Goal: Use online tool/utility: Utilize a website feature to perform a specific function

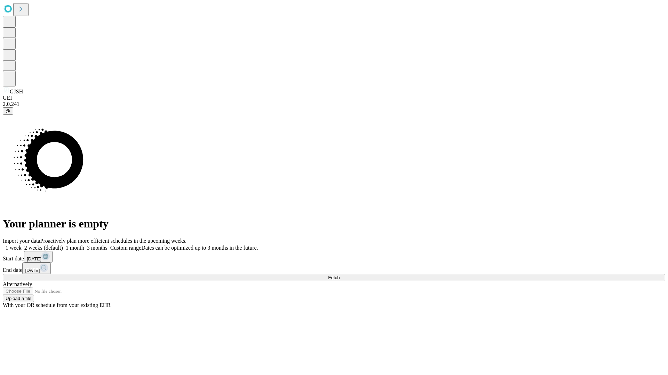
click at [22, 245] on label "1 week" at bounding box center [12, 248] width 19 height 6
click at [339, 275] on span "Fetch" at bounding box center [333, 277] width 11 height 5
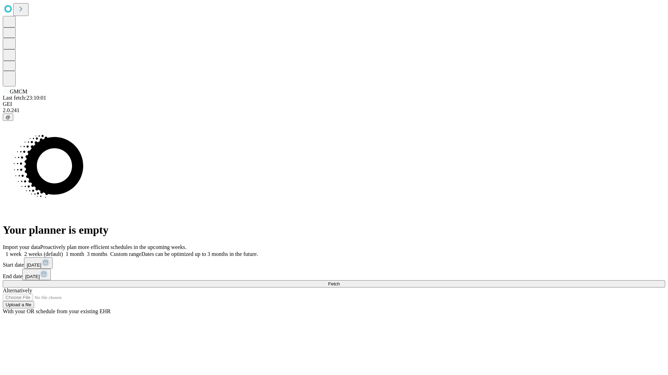
click at [22, 251] on label "1 week" at bounding box center [12, 254] width 19 height 6
click at [339, 282] on span "Fetch" at bounding box center [333, 284] width 11 height 5
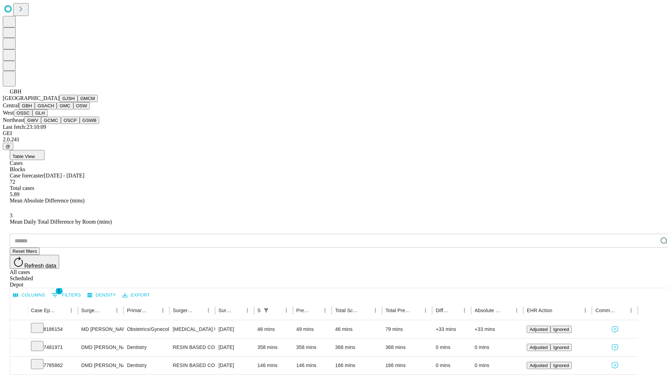
click at [54, 110] on button "GSACH" at bounding box center [46, 105] width 22 height 7
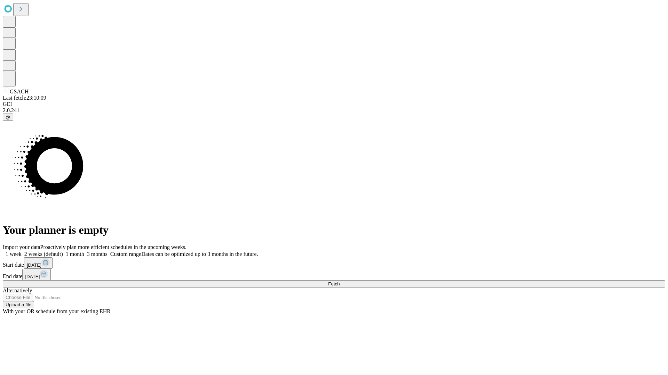
click at [22, 251] on label "1 week" at bounding box center [12, 254] width 19 height 6
click at [339, 282] on span "Fetch" at bounding box center [333, 284] width 11 height 5
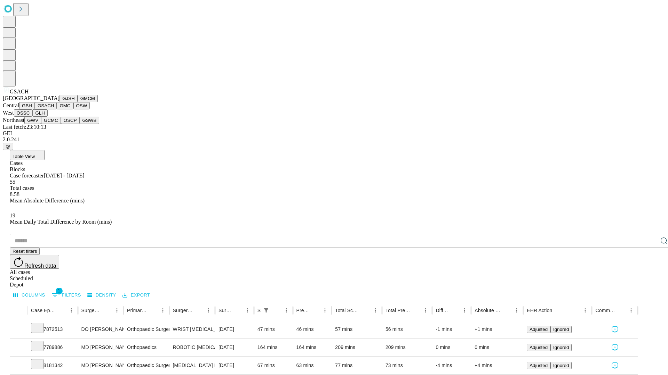
click at [57, 110] on button "GMC" at bounding box center [65, 105] width 16 height 7
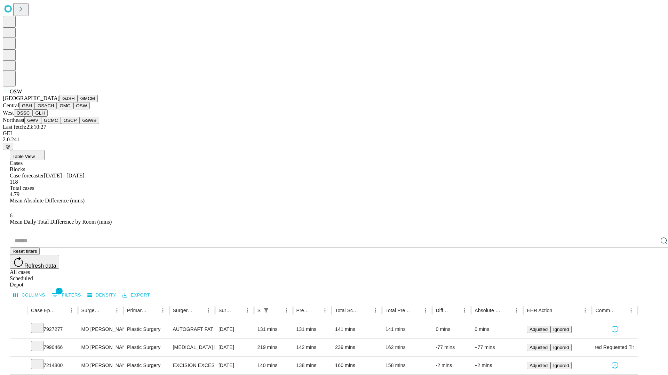
click at [33, 117] on button "OSSC" at bounding box center [23, 113] width 19 height 7
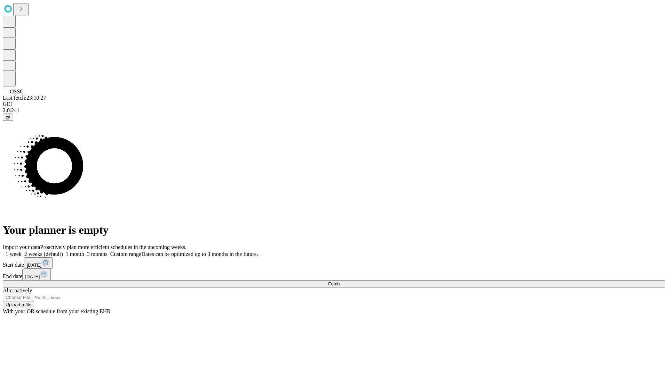
click at [339, 282] on span "Fetch" at bounding box center [333, 284] width 11 height 5
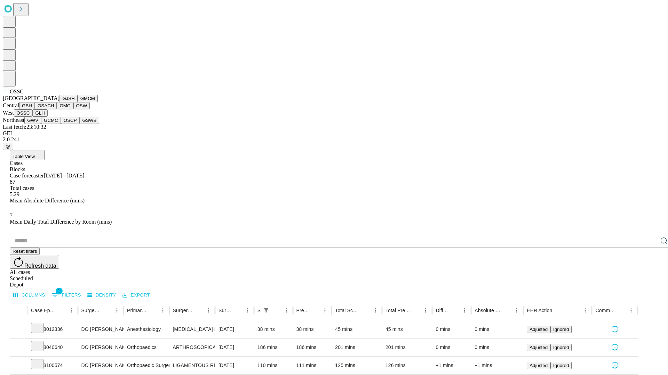
click at [47, 117] on button "GLH" at bounding box center [39, 113] width 15 height 7
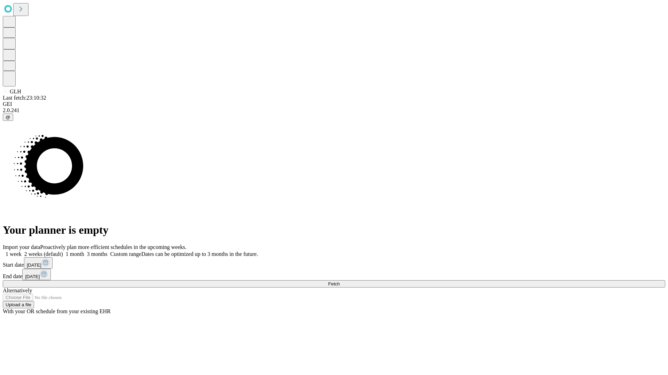
click at [22, 251] on label "1 week" at bounding box center [12, 254] width 19 height 6
click at [339, 282] on span "Fetch" at bounding box center [333, 284] width 11 height 5
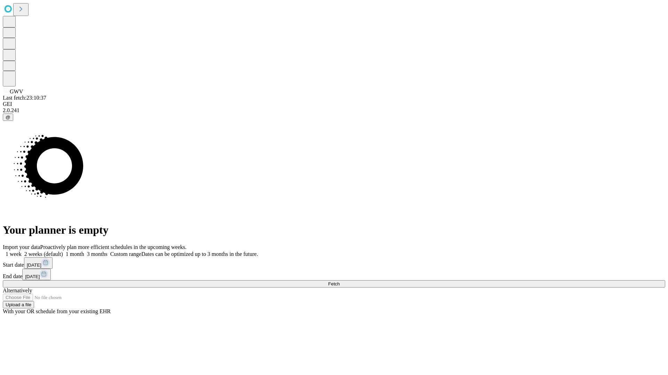
click at [22, 251] on label "1 week" at bounding box center [12, 254] width 19 height 6
click at [339, 282] on span "Fetch" at bounding box center [333, 284] width 11 height 5
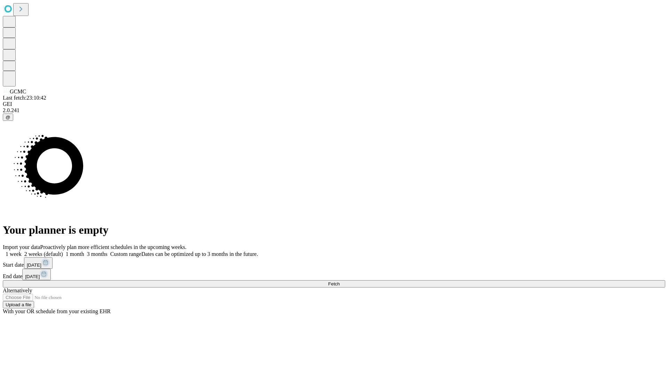
click at [22, 251] on label "1 week" at bounding box center [12, 254] width 19 height 6
click at [339, 282] on span "Fetch" at bounding box center [333, 284] width 11 height 5
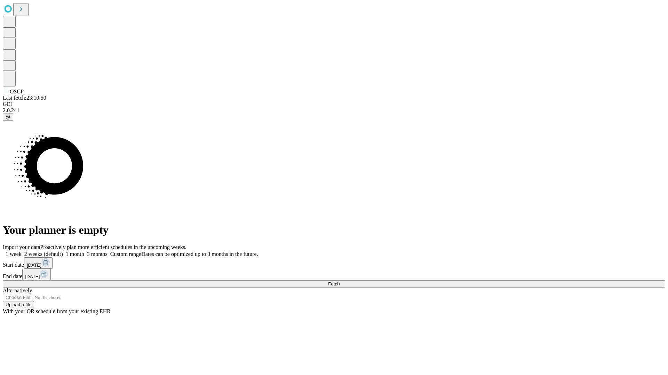
click at [339, 282] on span "Fetch" at bounding box center [333, 284] width 11 height 5
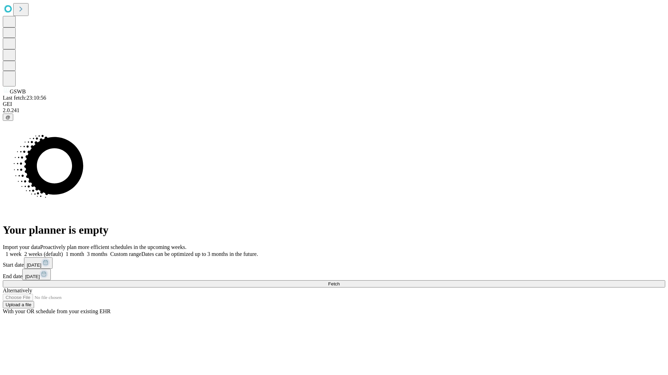
click at [22, 251] on label "1 week" at bounding box center [12, 254] width 19 height 6
click at [339, 282] on span "Fetch" at bounding box center [333, 284] width 11 height 5
